Goal: Transaction & Acquisition: Purchase product/service

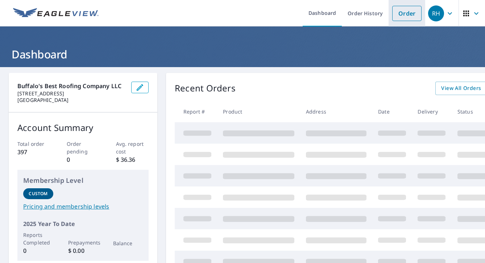
click at [408, 18] on link "Order" at bounding box center [406, 13] width 29 height 15
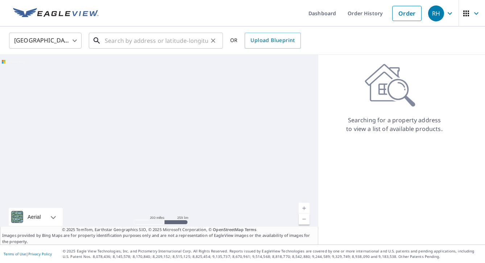
click at [145, 41] on input "text" at bounding box center [156, 40] width 103 height 20
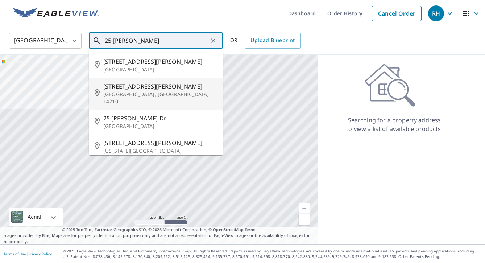
click at [129, 84] on span "[STREET_ADDRESS][PERSON_NAME]" at bounding box center [160, 86] width 114 height 9
type input "[STREET_ADDRESS][PERSON_NAME]"
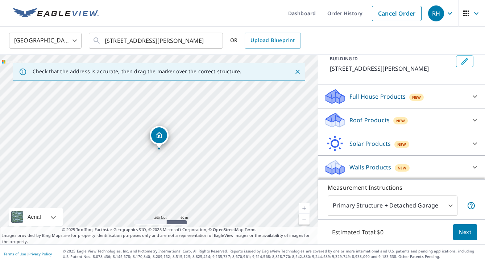
click at [450, 203] on body "RH RH Dashboard Order History Cancel Order RH [GEOGRAPHIC_DATA] [GEOGRAPHIC_DAT…" at bounding box center [242, 131] width 485 height 263
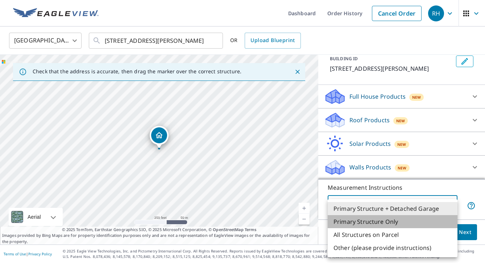
click at [416, 219] on li "Primary Structure Only" at bounding box center [393, 221] width 130 height 13
type input "2"
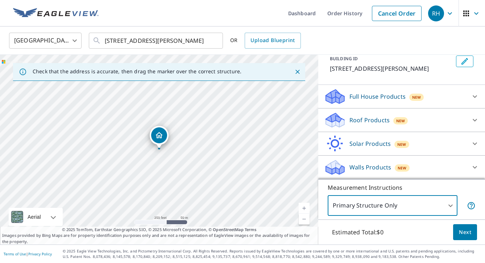
click at [359, 169] on p "Walls Products" at bounding box center [371, 167] width 42 height 9
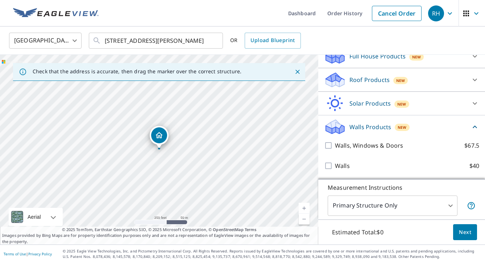
scroll to position [85, 0]
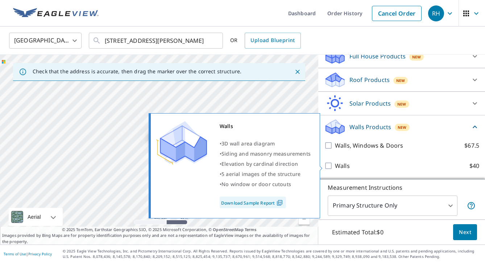
click at [334, 164] on input "Walls $40" at bounding box center [329, 165] width 11 height 9
checkbox input "true"
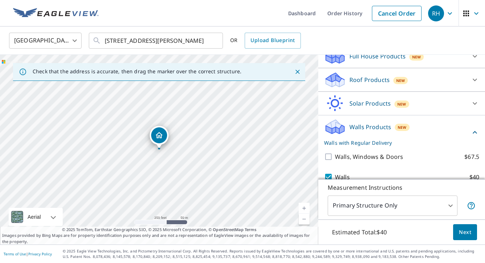
click at [462, 230] on span "Next" at bounding box center [465, 232] width 12 height 9
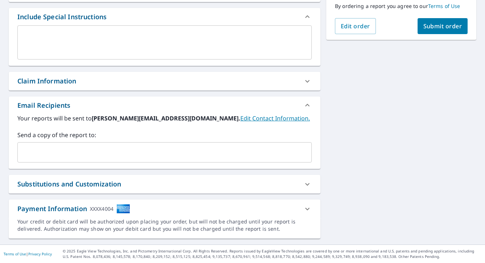
scroll to position [191, 0]
click at [458, 28] on span "Submit order" at bounding box center [442, 26] width 39 height 8
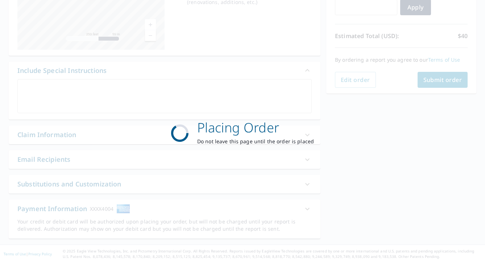
scroll to position [138, 0]
